Goal: Information Seeking & Learning: Learn about a topic

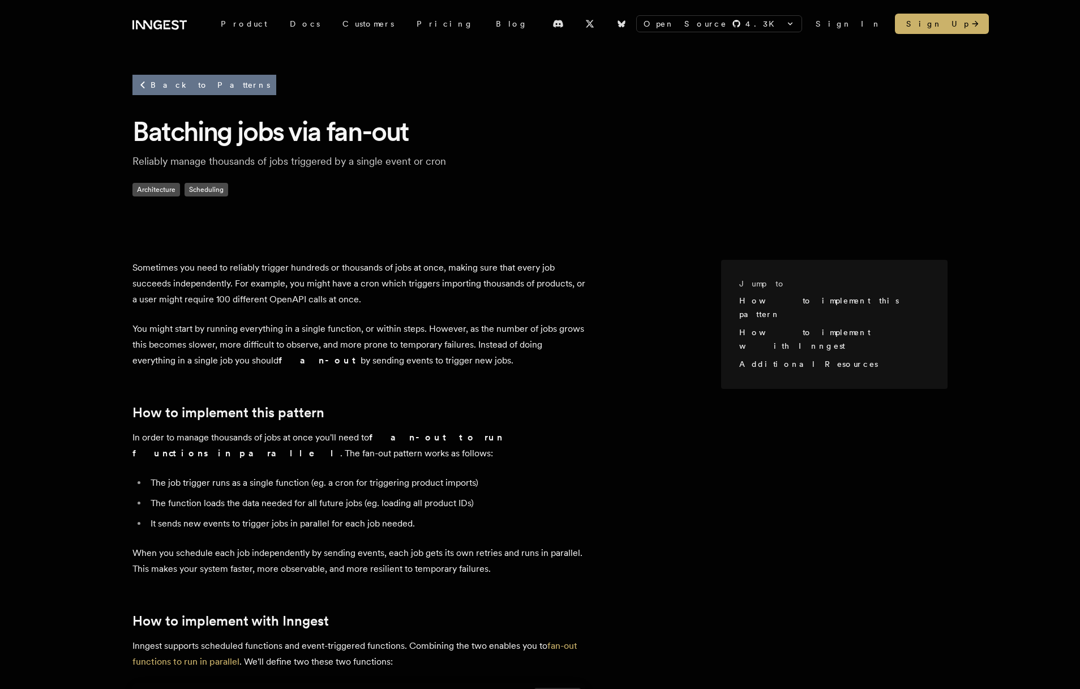
click at [192, 87] on link "Back to Patterns" at bounding box center [204, 85] width 144 height 20
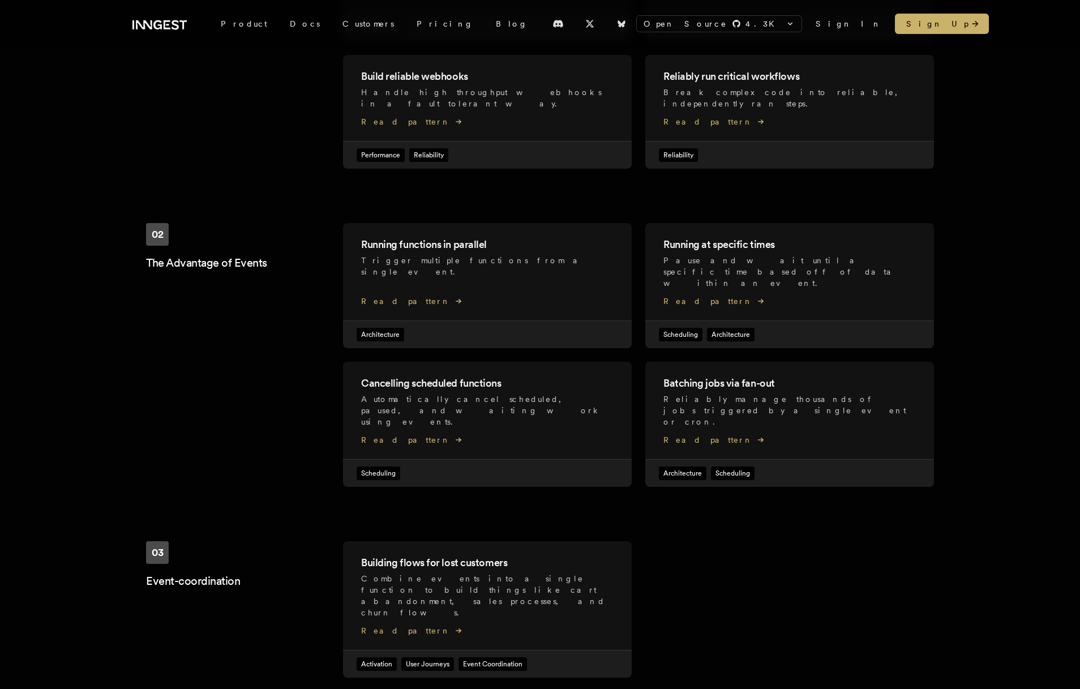
scroll to position [362, 0]
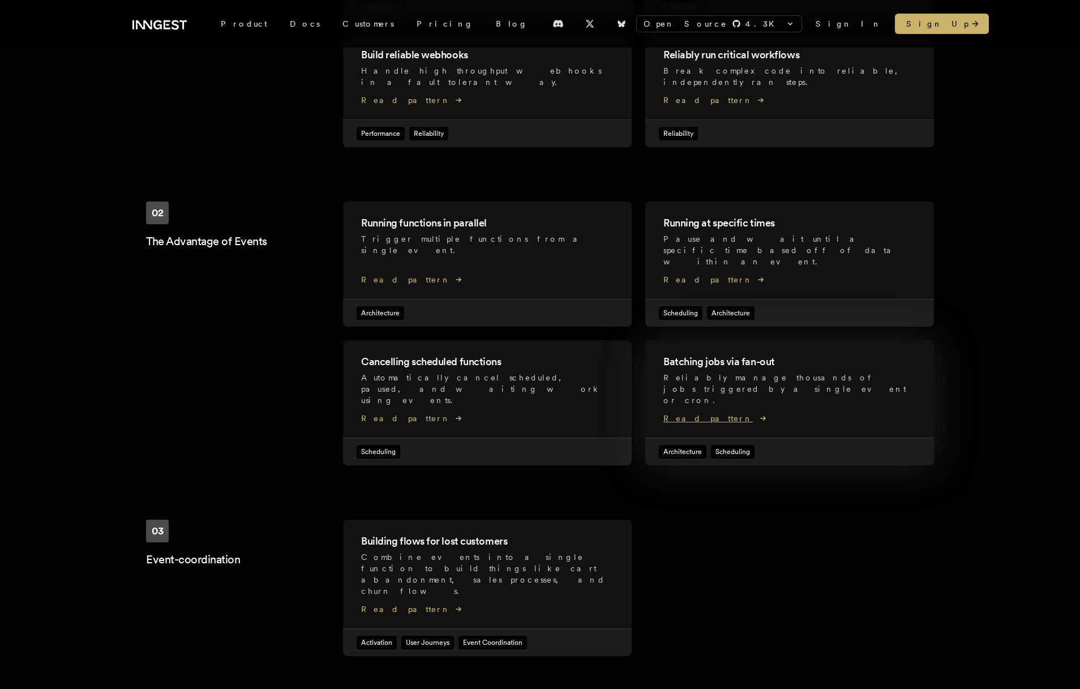
click at [734, 354] on h2 "Batching jobs via fan-out" at bounding box center [789, 362] width 252 height 16
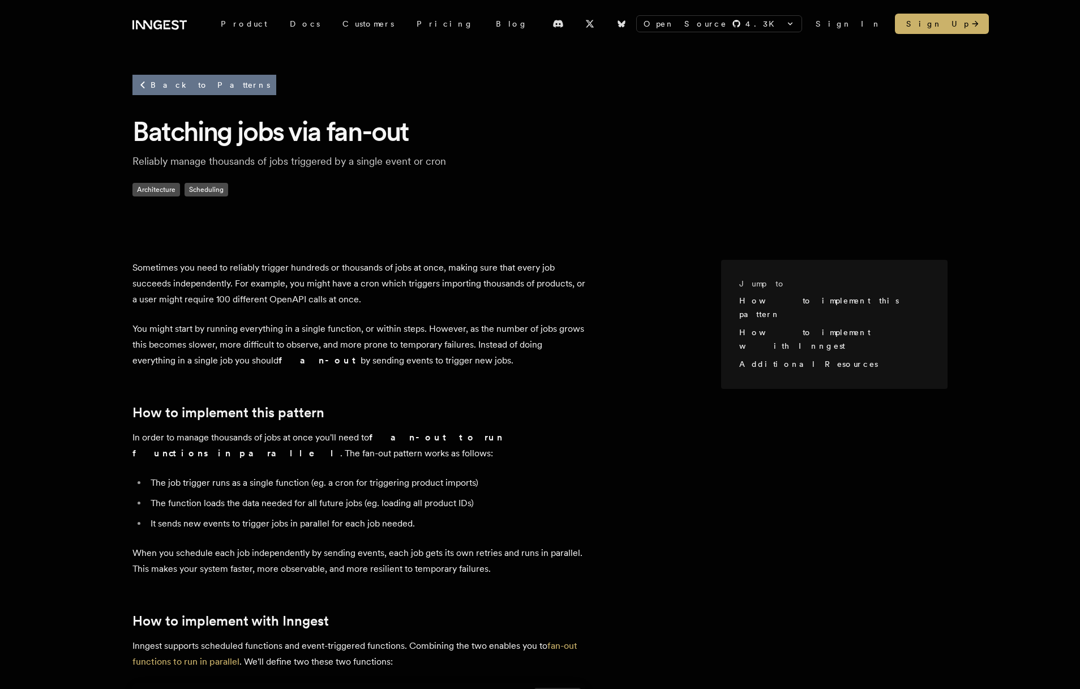
click at [171, 83] on link "Back to Patterns" at bounding box center [204, 85] width 144 height 20
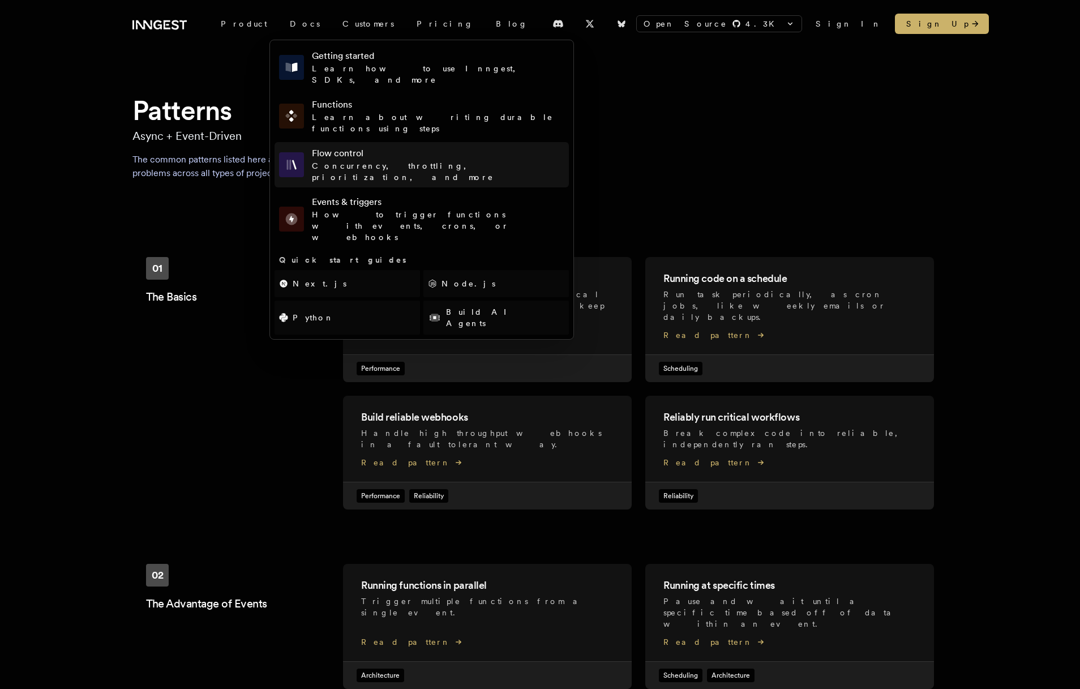
click at [378, 161] on span "Concurrency, throttling, prioritization, and more" at bounding box center [403, 171] width 182 height 20
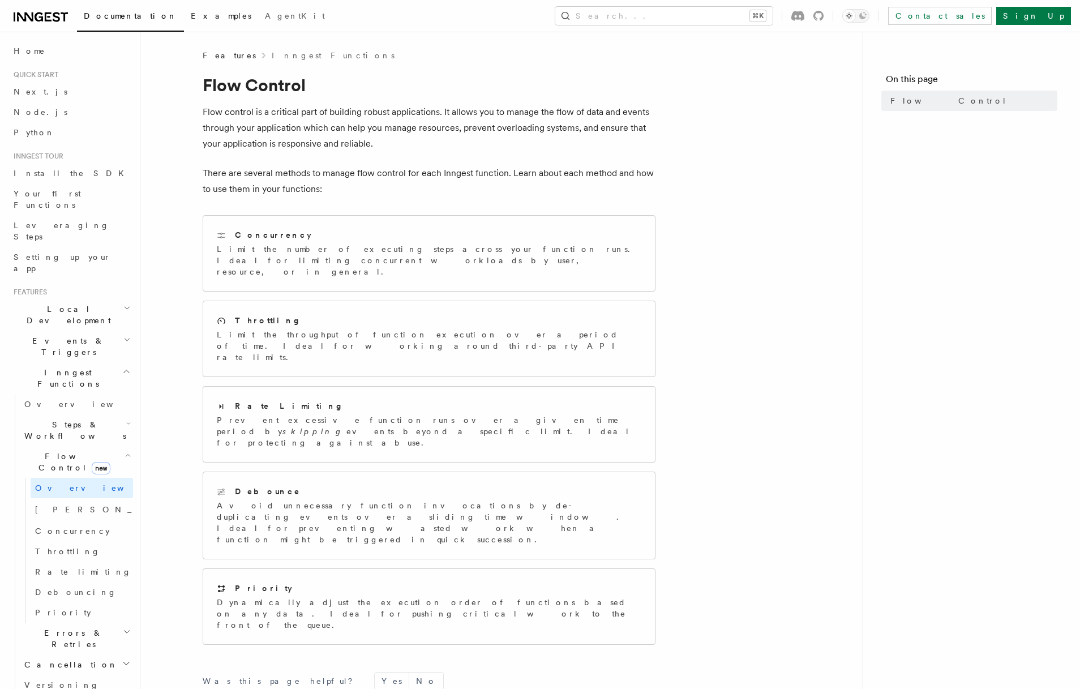
click at [191, 18] on span "Examples" at bounding box center [221, 15] width 61 height 9
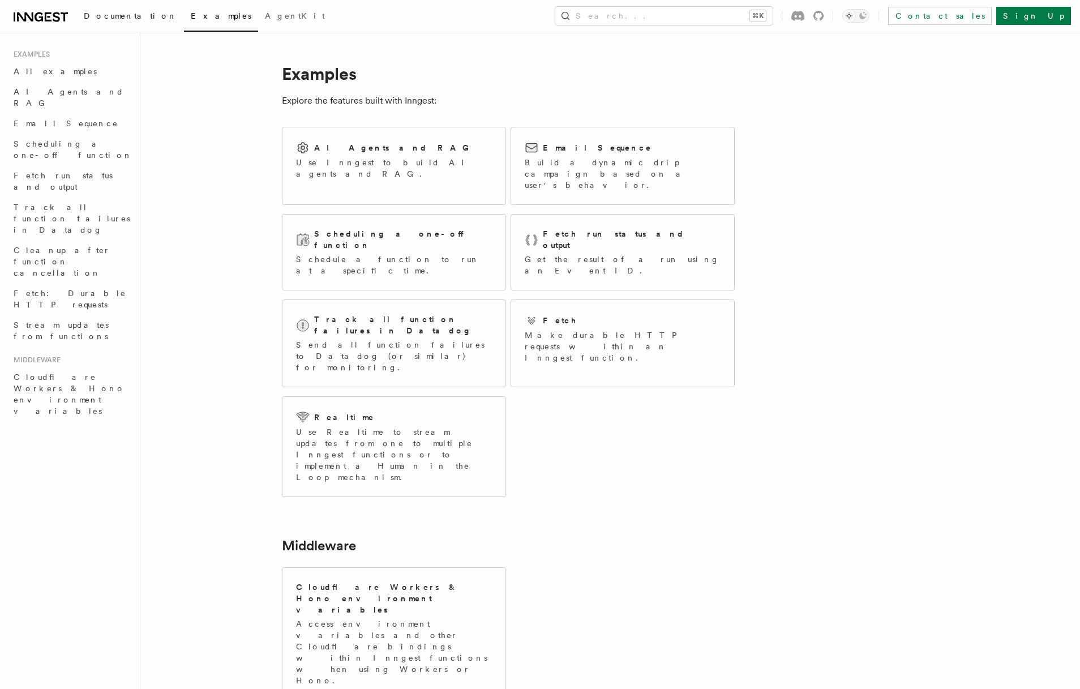
click at [127, 17] on span "Documentation" at bounding box center [130, 15] width 93 height 9
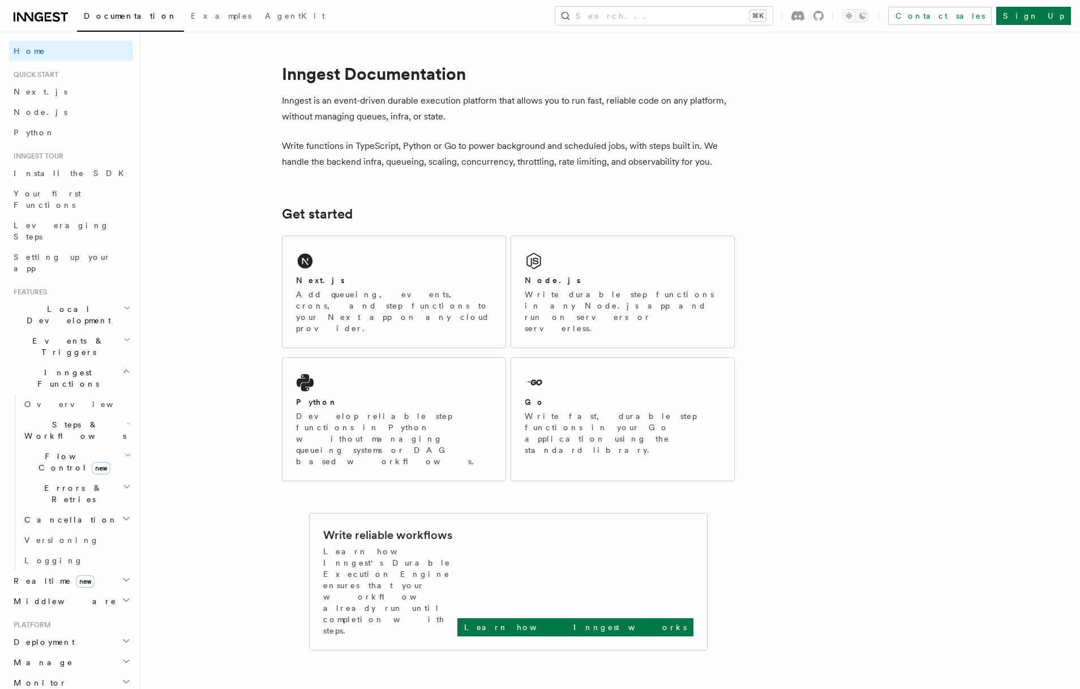
click at [125, 451] on icon "button" at bounding box center [128, 455] width 6 height 9
click at [58, 608] on span "Priority" at bounding box center [63, 612] width 56 height 9
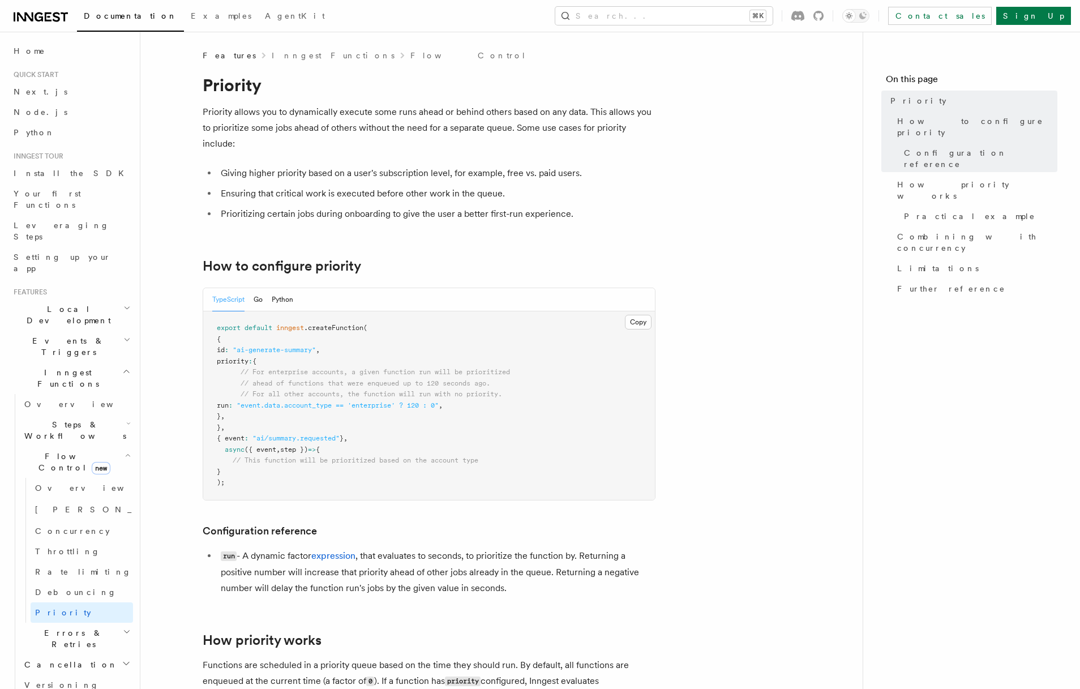
click at [112, 623] on h2 "Errors & Retries" at bounding box center [76, 639] width 113 height 32
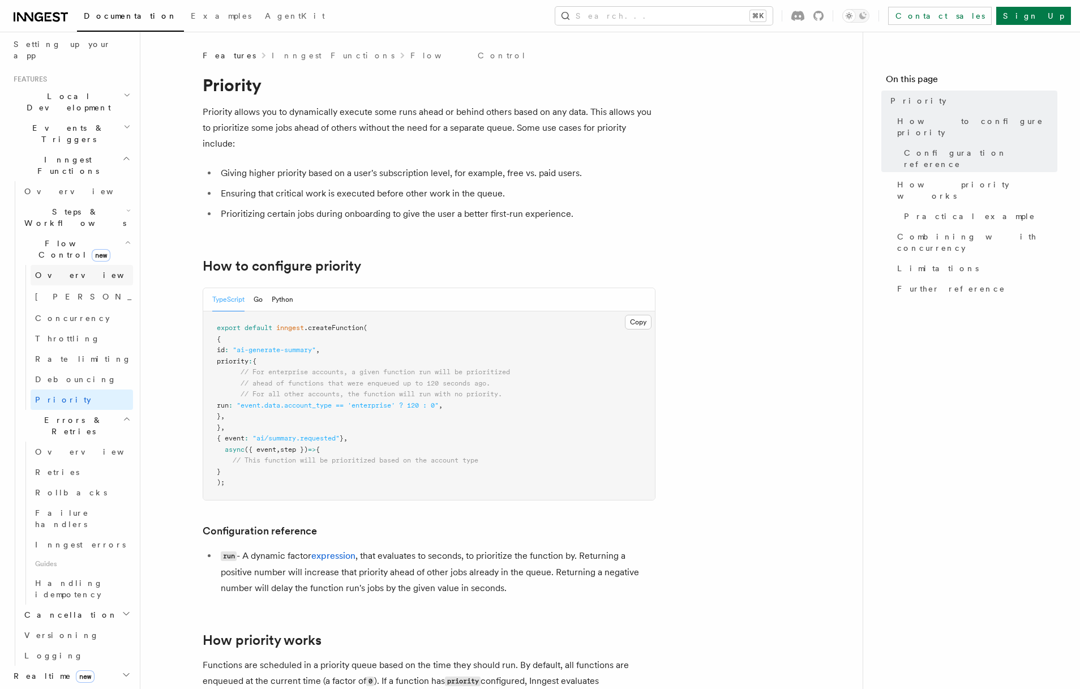
scroll to position [226, 0]
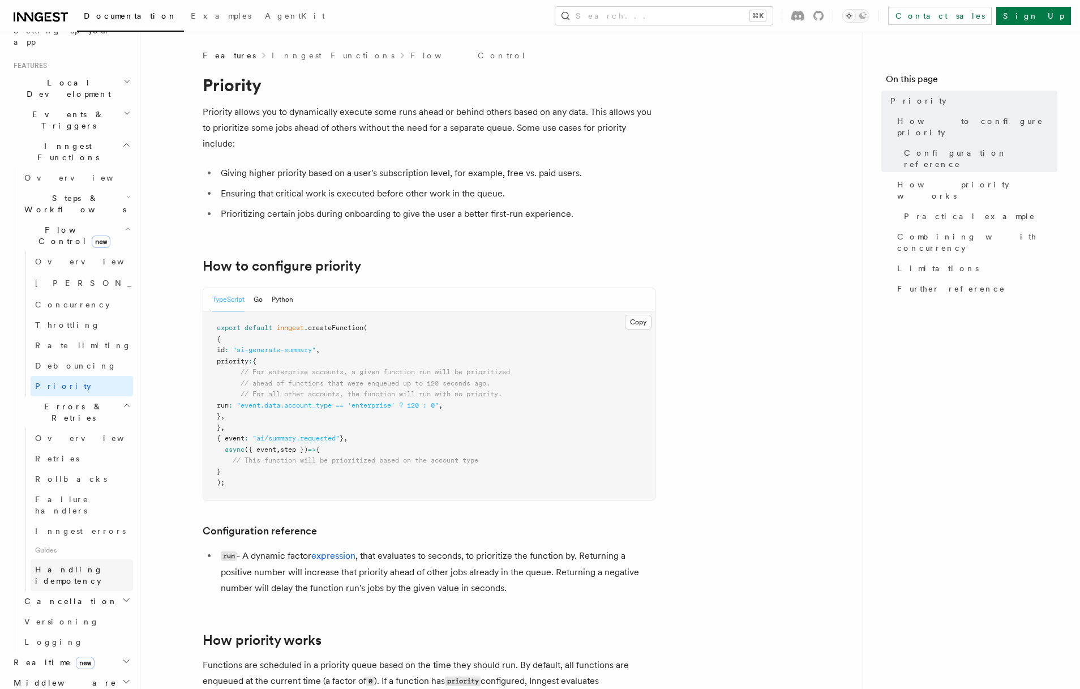
click at [86, 565] on span "Handling idempotency" at bounding box center [69, 575] width 68 height 20
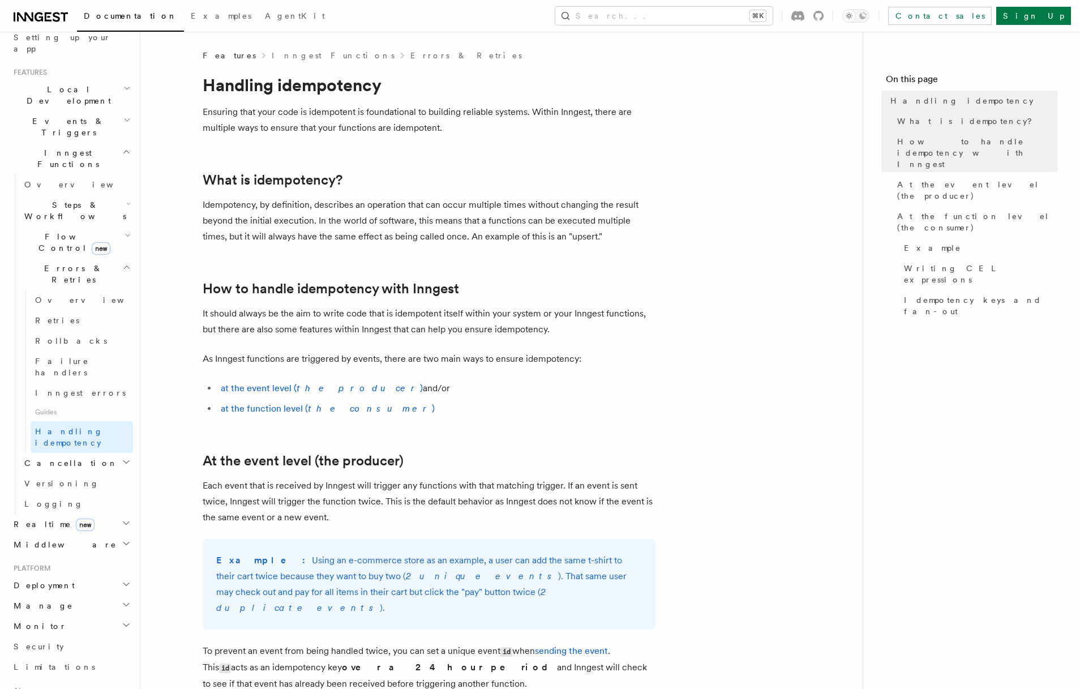
scroll to position [215, 0]
click at [122, 523] on icon "button" at bounding box center [126, 527] width 9 height 9
click at [122, 605] on icon "button" at bounding box center [126, 609] width 9 height 9
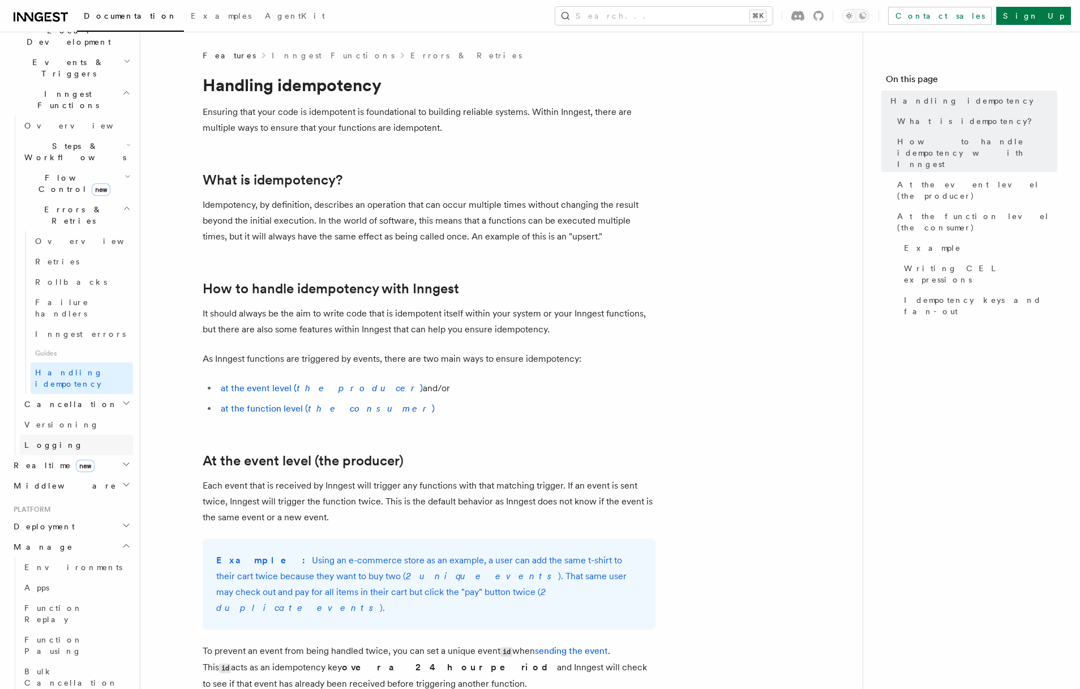
scroll to position [283, 0]
click at [76, 599] on span "Function Replay" at bounding box center [53, 609] width 58 height 20
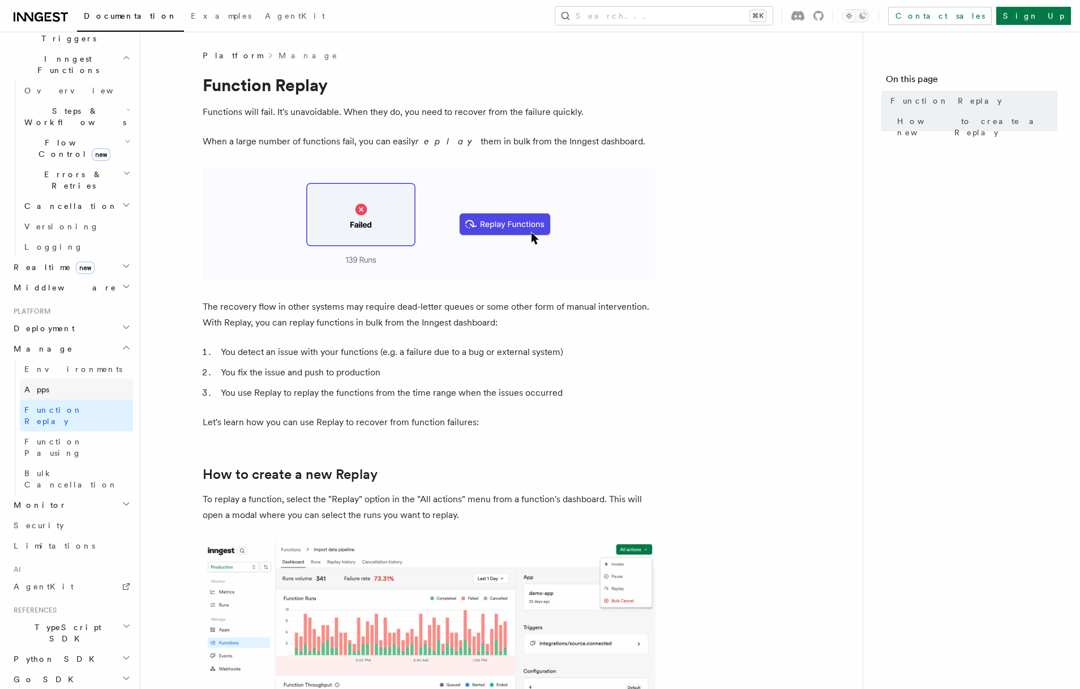
scroll to position [319, 0]
click at [112, 490] on h2 "Monitor" at bounding box center [71, 500] width 124 height 20
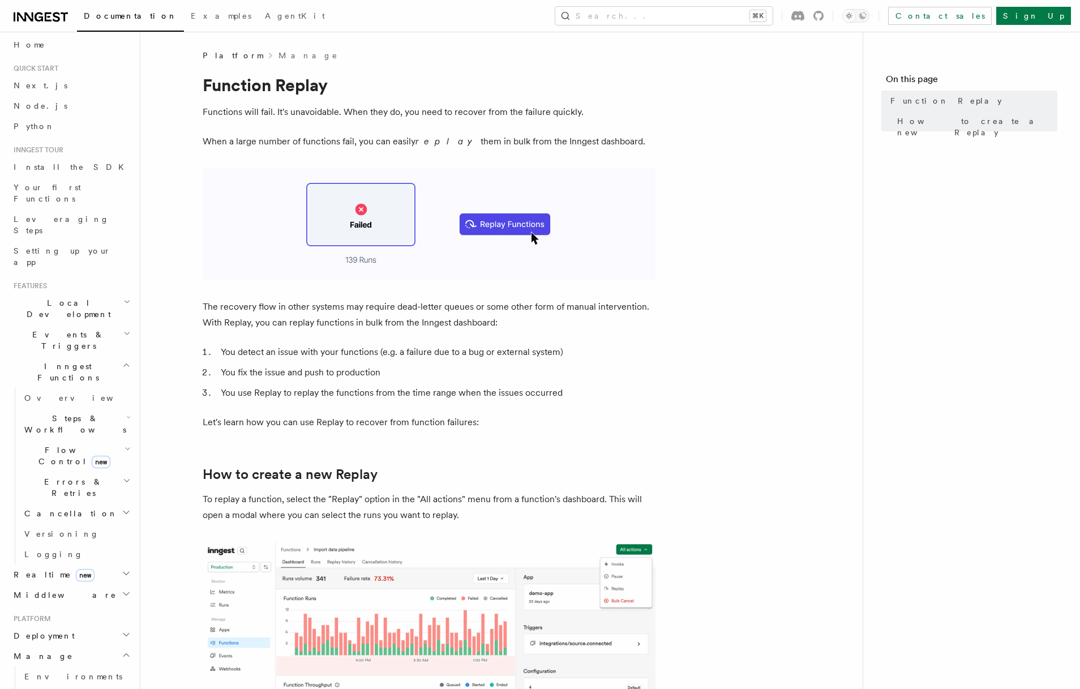
scroll to position [0, 0]
click at [74, 335] on span "Events & Triggers" at bounding box center [66, 346] width 114 height 23
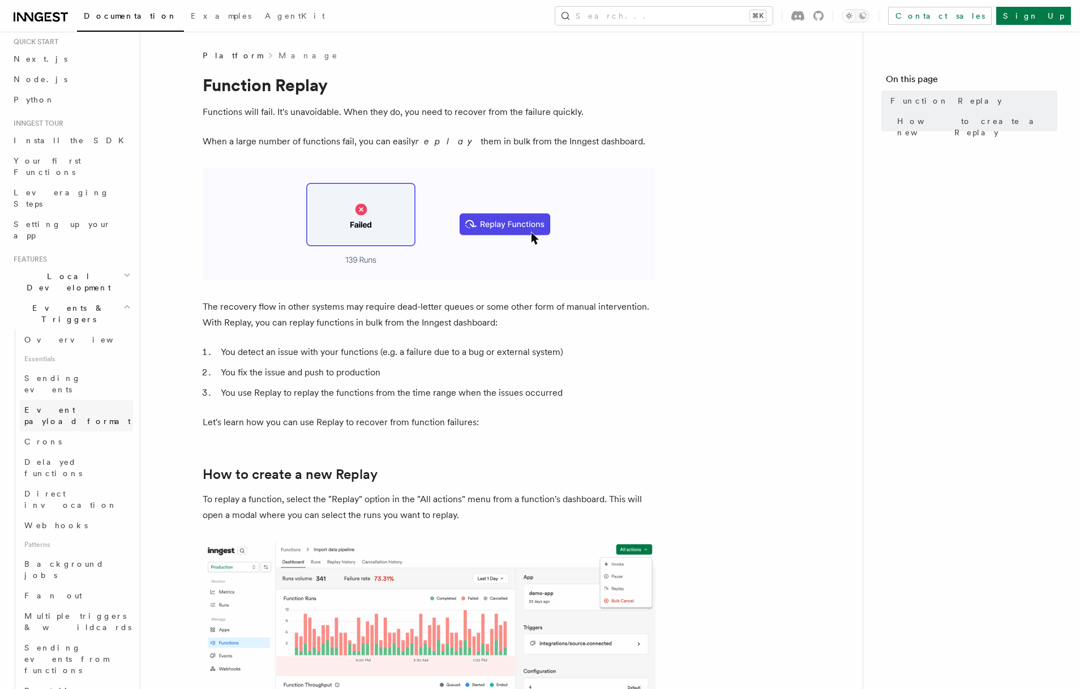
scroll to position [91, 0]
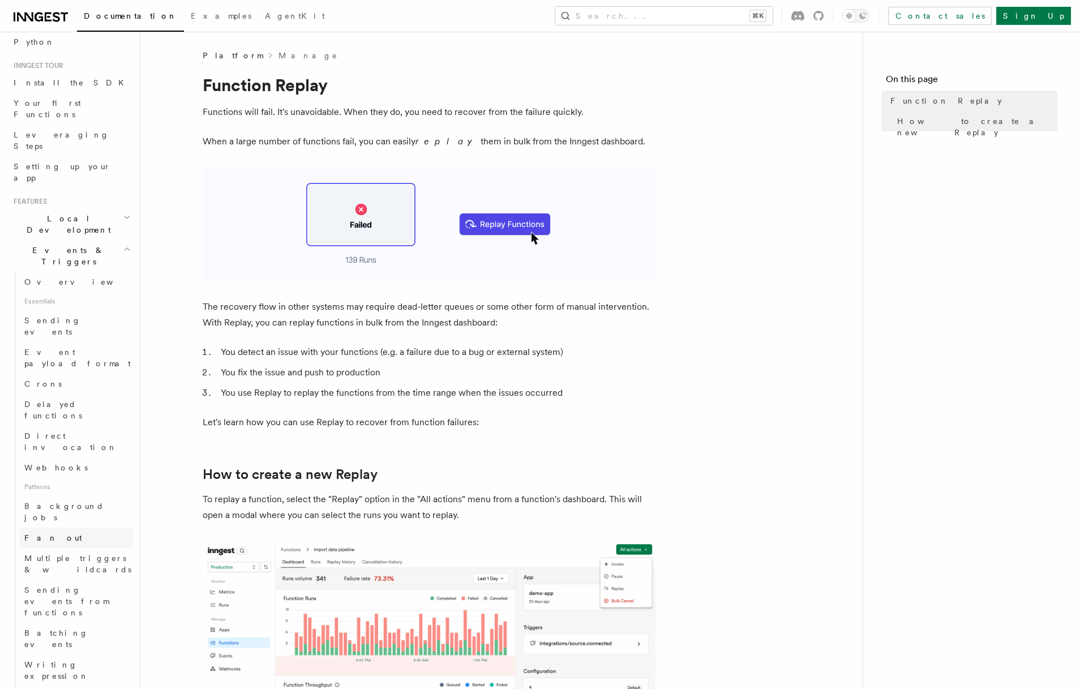
click at [49, 533] on span "Fan out" at bounding box center [53, 537] width 58 height 9
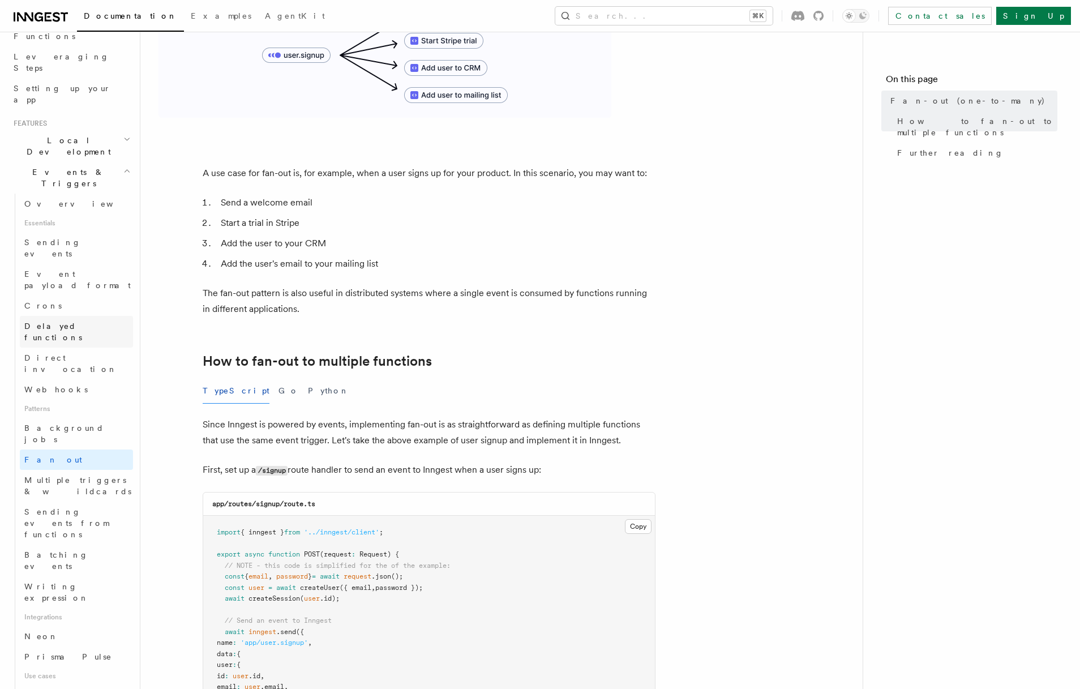
scroll to position [170, 0]
click at [68, 549] on span "Batching events" at bounding box center [56, 559] width 64 height 20
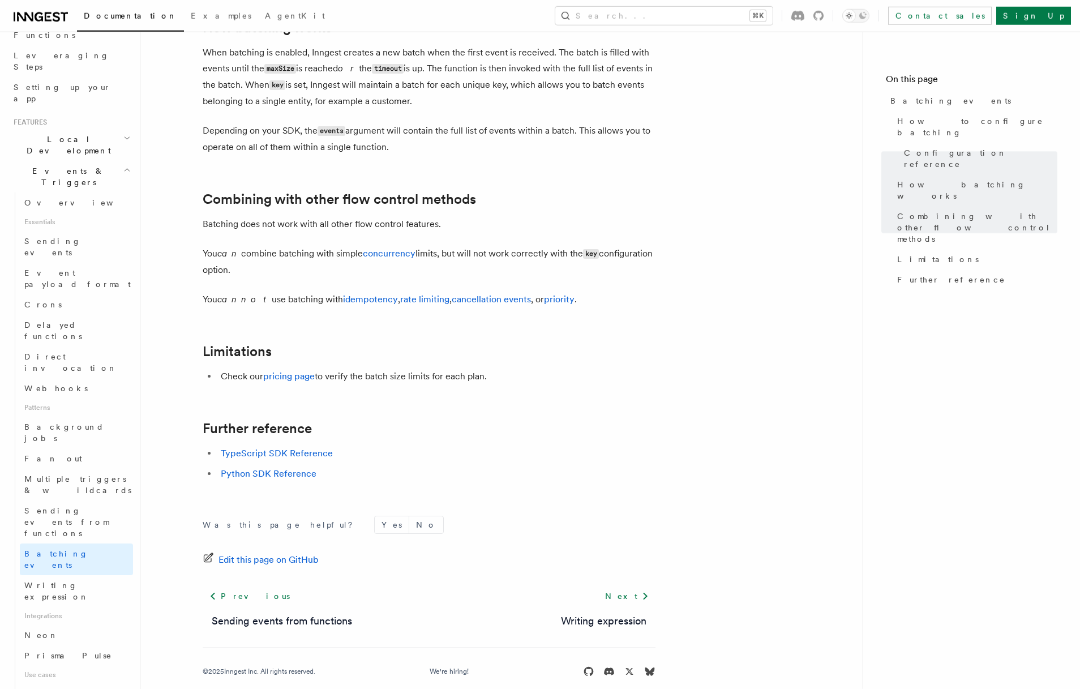
scroll to position [935, 0]
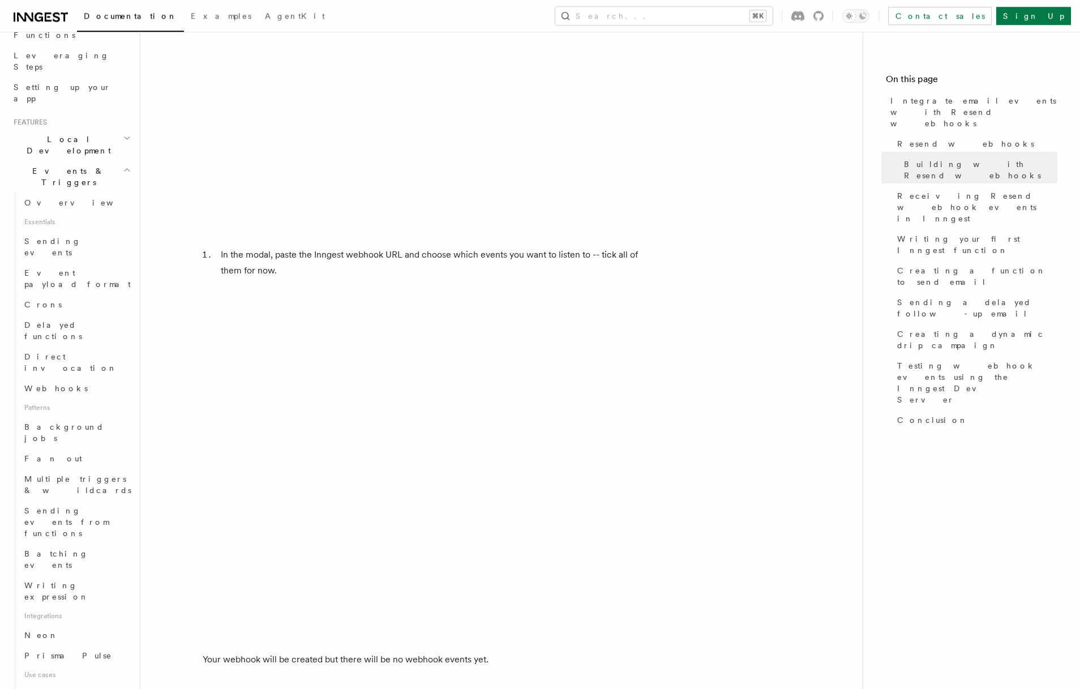
scroll to position [3559, 0]
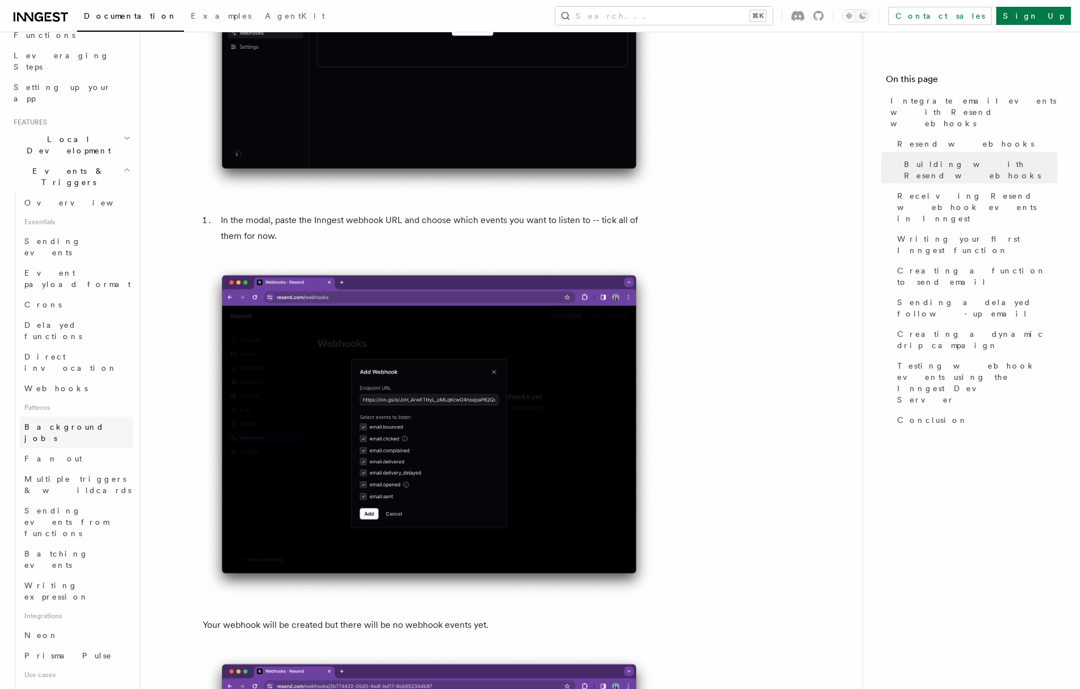
click at [87, 417] on link "Background jobs" at bounding box center [76, 433] width 113 height 32
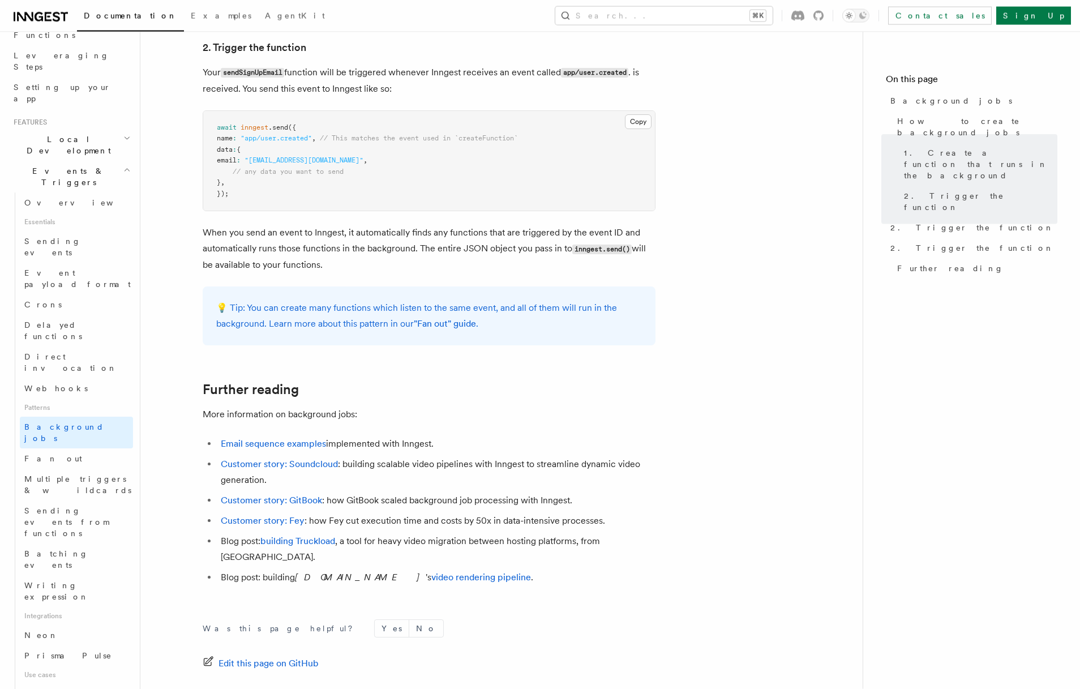
scroll to position [842, 0]
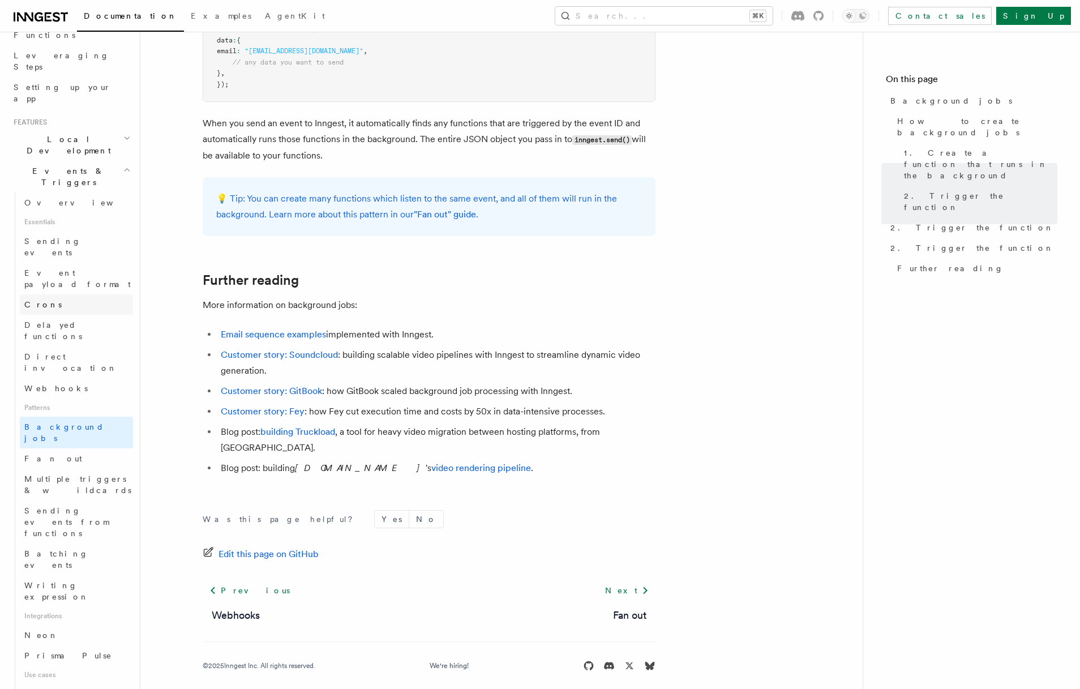
click at [63, 294] on link "Crons" at bounding box center [76, 304] width 113 height 20
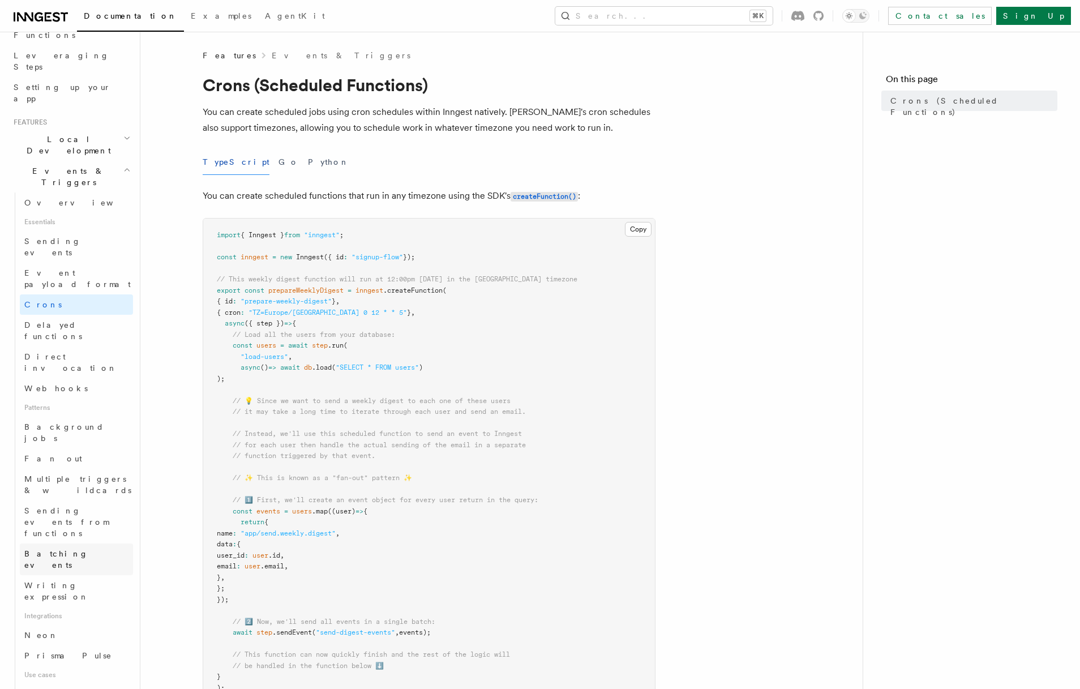
click at [59, 548] on span "Batching events" at bounding box center [78, 559] width 109 height 23
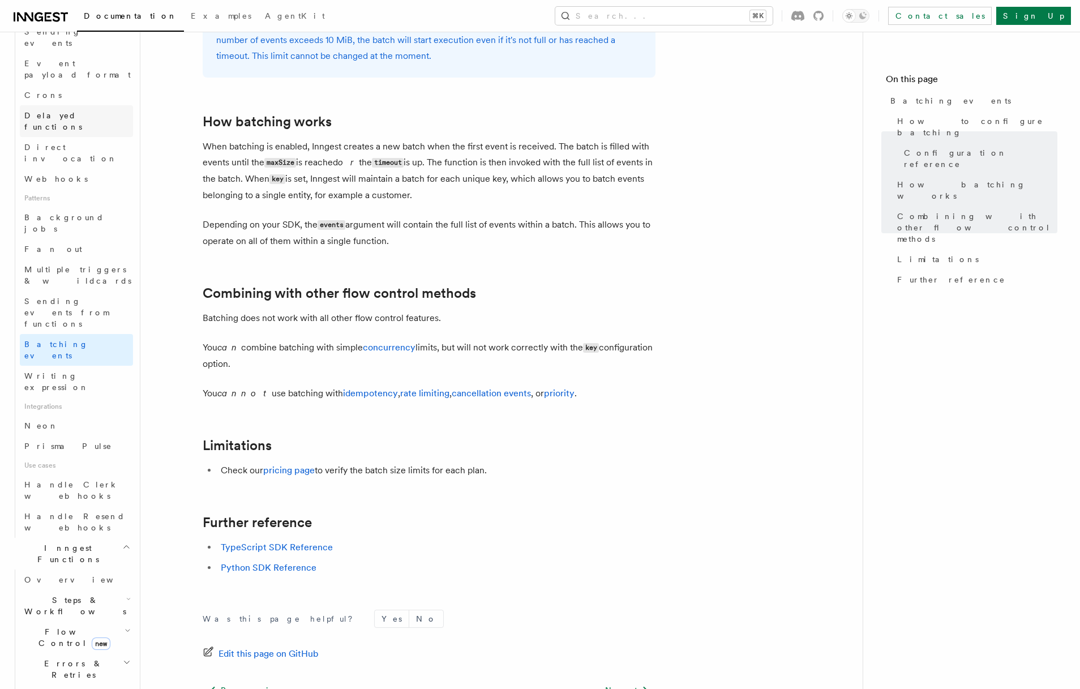
scroll to position [385, 0]
click at [125, 620] on icon "button" at bounding box center [128, 624] width 6 height 9
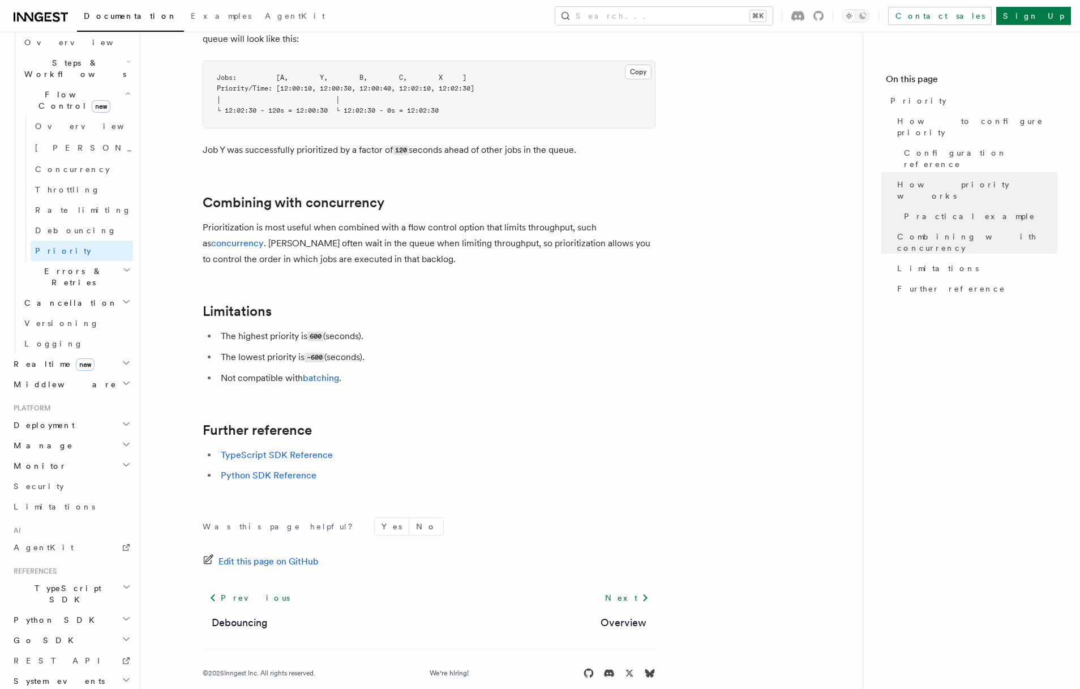
scroll to position [1074, 0]
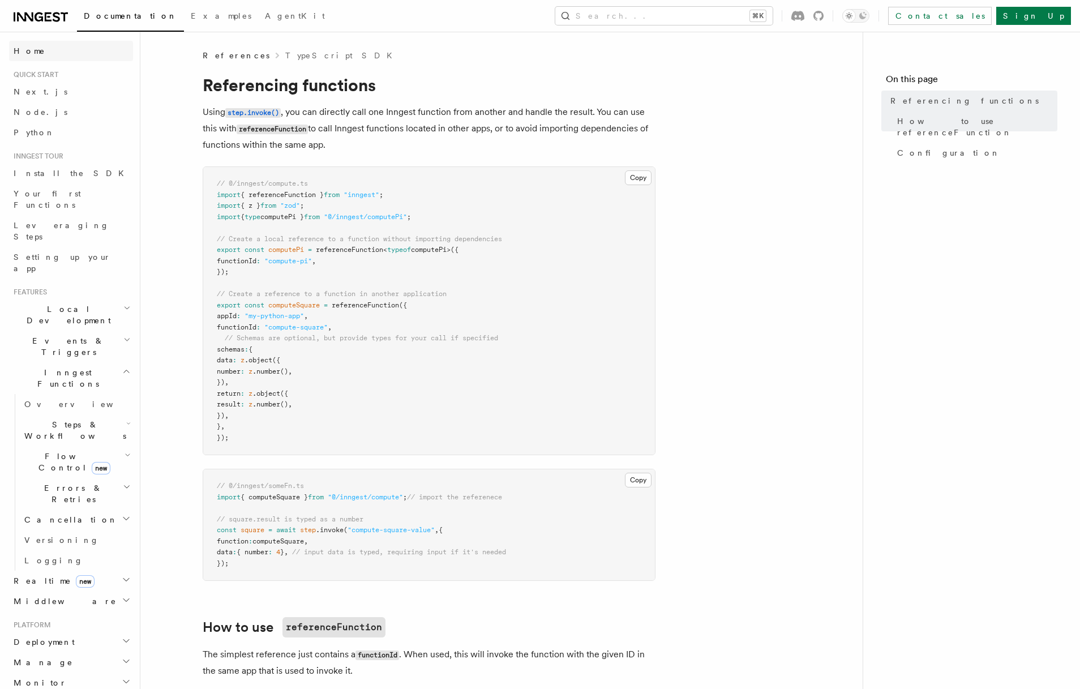
click at [37, 46] on link "Home" at bounding box center [71, 51] width 124 height 20
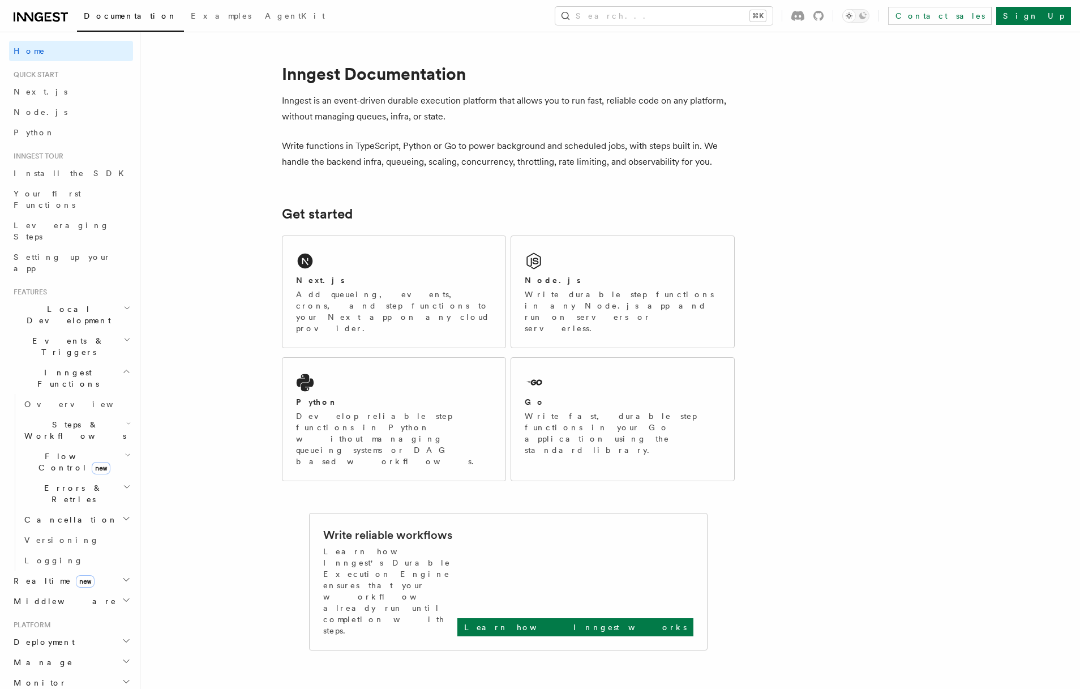
click at [54, 15] on icon at bounding box center [56, 17] width 7 height 10
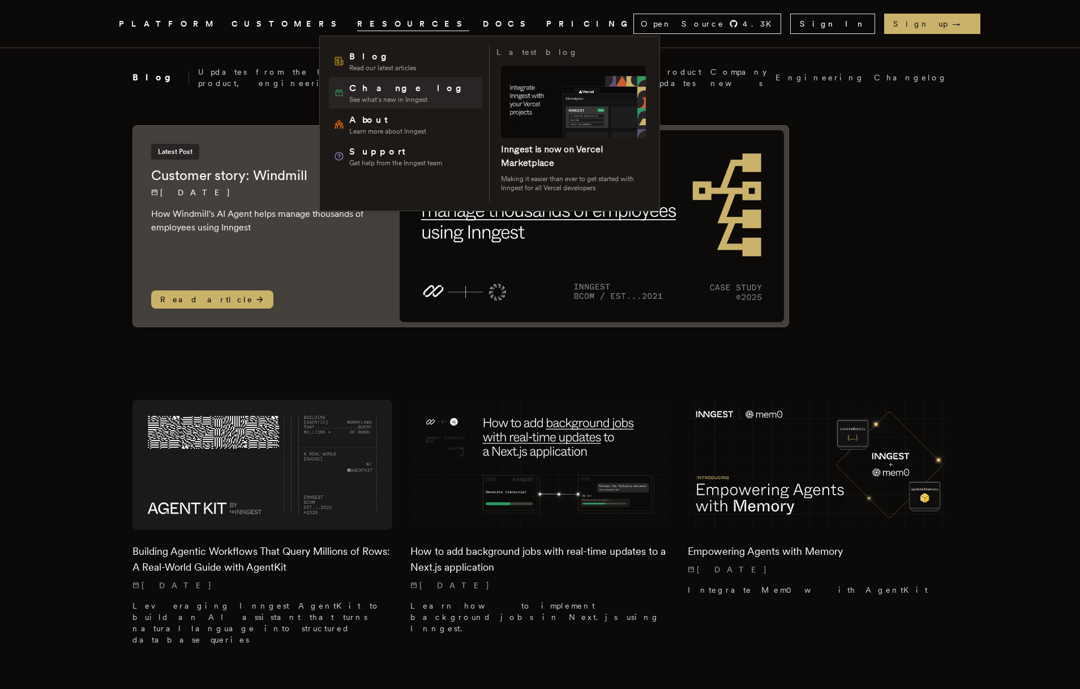
click at [380, 91] on span "Changelog" at bounding box center [409, 89] width 121 height 14
